Goal: Task Accomplishment & Management: Complete application form

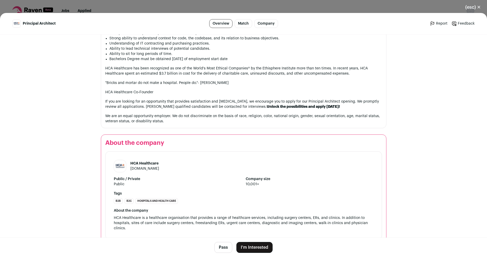
scroll to position [762, 0]
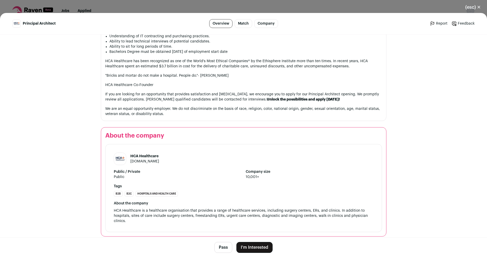
click at [146, 159] on link "[DOMAIN_NAME]" at bounding box center [144, 161] width 29 height 4
click at [251, 246] on button "I'm Interested" at bounding box center [254, 247] width 36 height 11
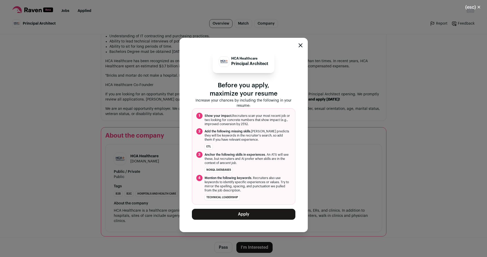
click at [256, 214] on button "Apply" at bounding box center [243, 213] width 103 height 11
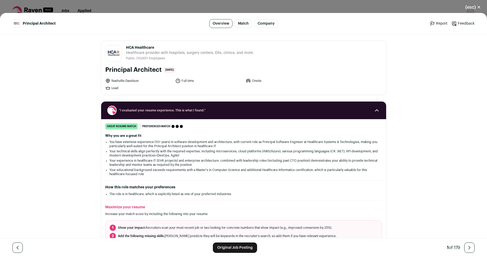
drag, startPoint x: 104, startPoint y: 69, endPoint x: 159, endPoint y: 70, distance: 54.9
click at [159, 70] on h1 "Principal Architect" at bounding box center [133, 70] width 56 height 8
copy h1 "Principal Architect"
click at [348, 83] on div "Nashville-Davidson Full time Onsite Lead" at bounding box center [243, 84] width 277 height 12
drag, startPoint x: 104, startPoint y: 68, endPoint x: 158, endPoint y: 69, distance: 54.1
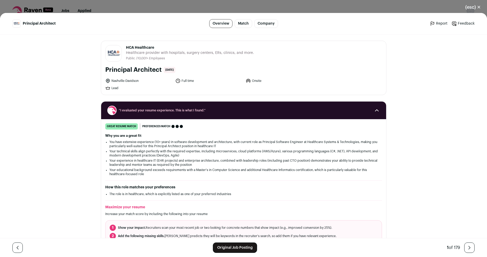
click at [158, 69] on h1 "Principal Architect" at bounding box center [133, 70] width 56 height 8
copy h1 "Principal Architect"
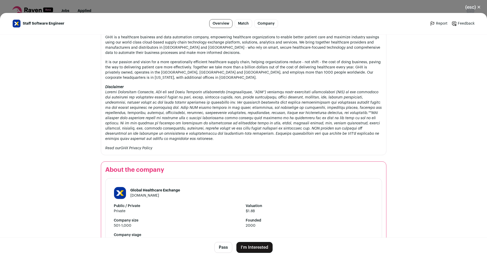
scroll to position [683, 0]
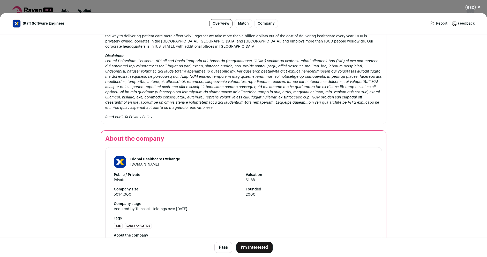
click at [137, 162] on link "ghx.com" at bounding box center [144, 164] width 29 height 4
click at [252, 246] on button "I'm Interested" at bounding box center [254, 247] width 36 height 11
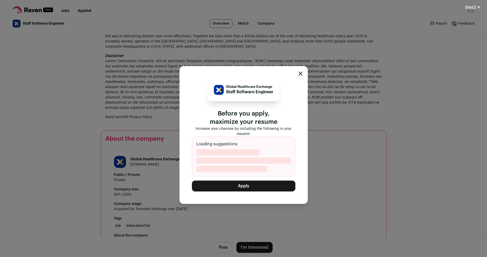
click at [238, 186] on button "Apply" at bounding box center [243, 185] width 103 height 11
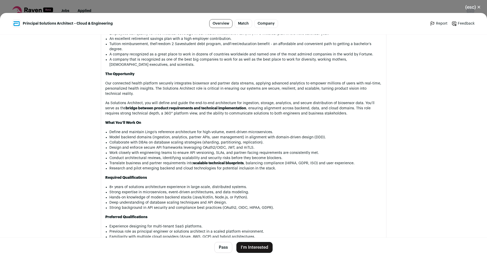
scroll to position [466, 0]
